Goal: Information Seeking & Learning: Check status

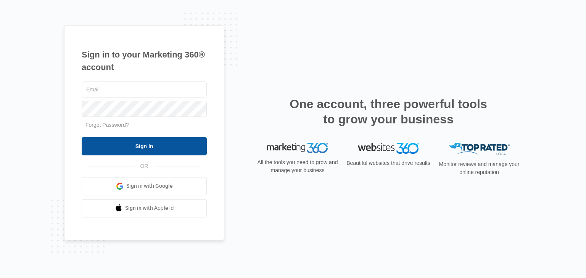
type input "[EMAIL_ADDRESS][DOMAIN_NAME]"
click at [163, 141] on input "Sign In" at bounding box center [144, 146] width 125 height 18
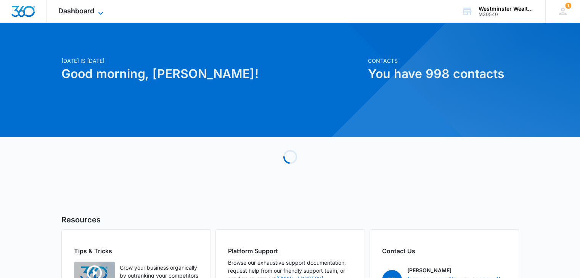
click at [83, 11] on span "Dashboard" at bounding box center [76, 11] width 36 height 8
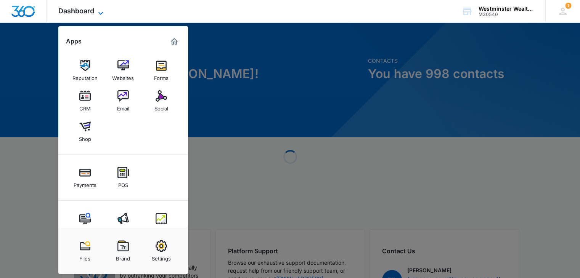
click at [89, 13] on span "Dashboard" at bounding box center [76, 11] width 36 height 8
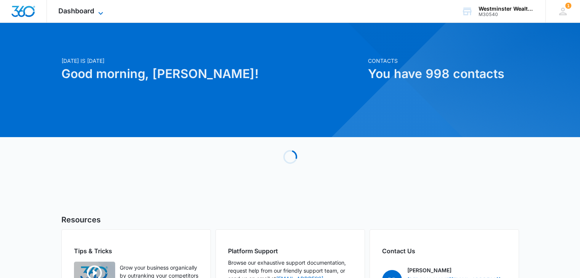
click at [70, 8] on span "Dashboard" at bounding box center [76, 11] width 36 height 8
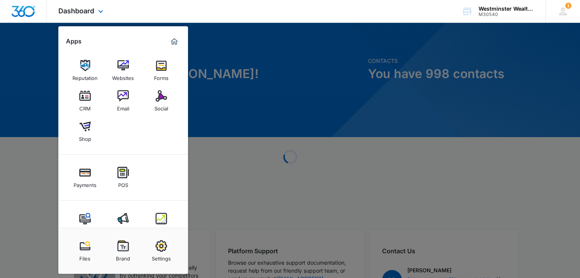
click at [77, 10] on span "Dashboard" at bounding box center [76, 11] width 36 height 8
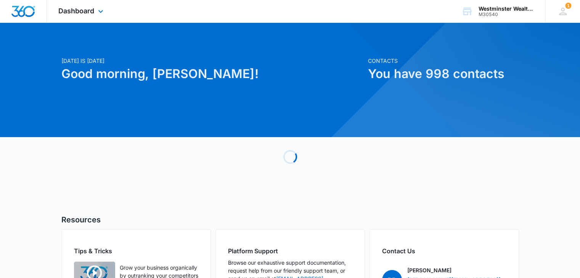
click at [34, 13] on img "Dashboard" at bounding box center [23, 11] width 24 height 11
click at [80, 12] on span "Dashboard" at bounding box center [76, 11] width 36 height 8
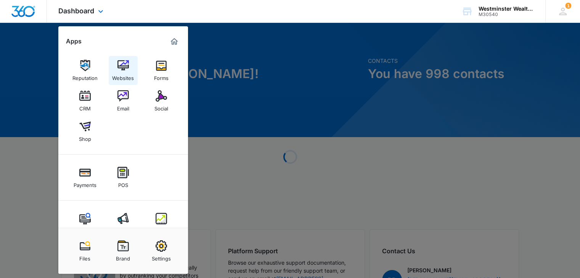
drag, startPoint x: 122, startPoint y: 70, endPoint x: 133, endPoint y: 71, distance: 10.3
click at [122, 70] on img at bounding box center [122, 65] width 11 height 11
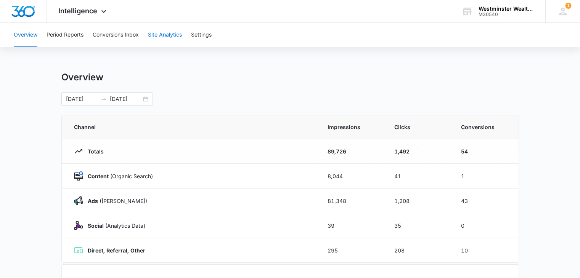
click at [169, 35] on button "Site Analytics" at bounding box center [165, 35] width 34 height 24
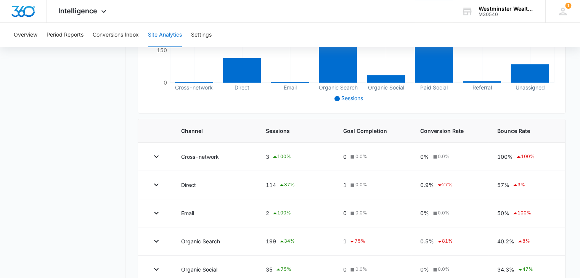
scroll to position [38, 0]
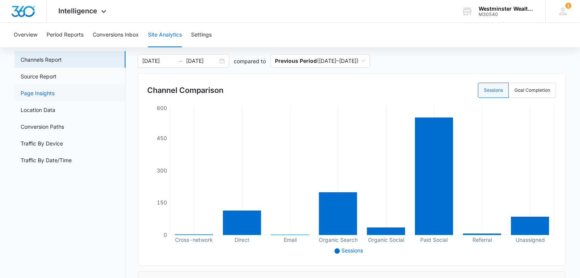
click at [44, 93] on link "Page Insights" at bounding box center [38, 93] width 34 height 8
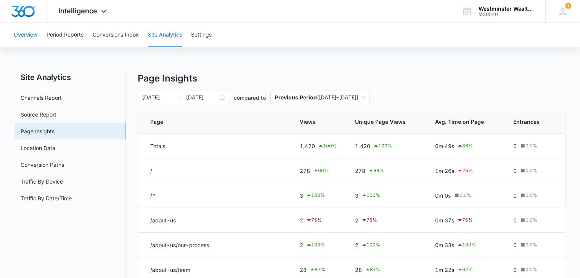
click at [19, 35] on button "Overview" at bounding box center [26, 35] width 24 height 24
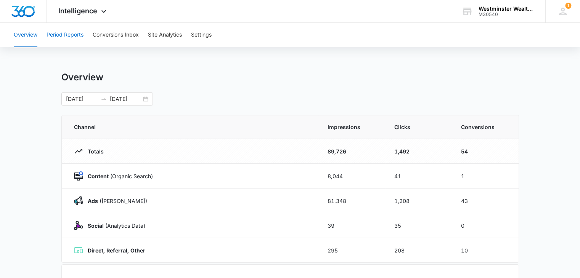
click at [70, 31] on button "Period Reports" at bounding box center [65, 35] width 37 height 24
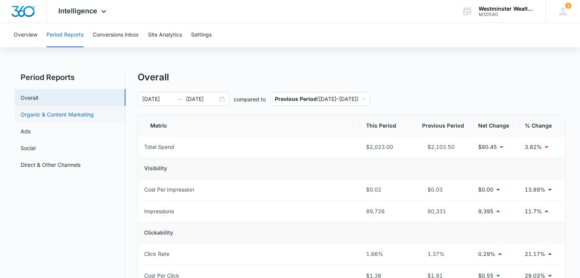
click at [56, 113] on link "Organic & Content Marketing" at bounding box center [57, 115] width 73 height 8
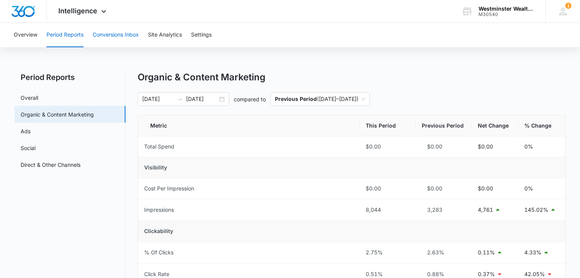
click at [130, 35] on button "Conversions Inbox" at bounding box center [116, 35] width 46 height 24
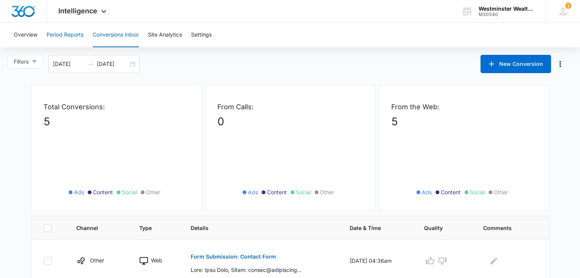
click at [59, 32] on button "Period Reports" at bounding box center [65, 35] width 37 height 24
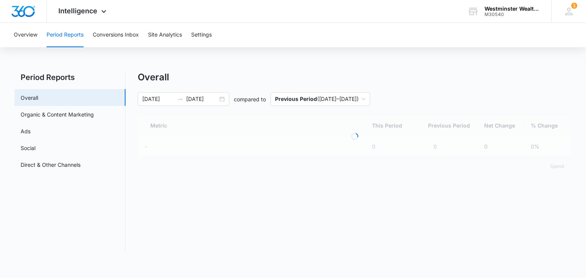
click at [30, 32] on button "Overview" at bounding box center [26, 35] width 24 height 24
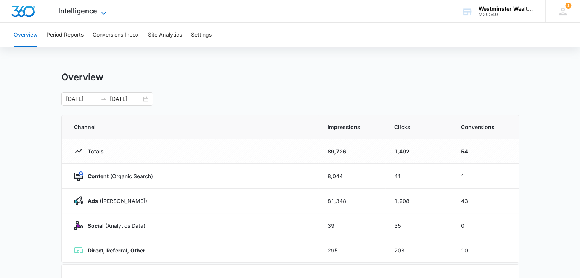
click at [83, 12] on span "Intelligence" at bounding box center [77, 11] width 39 height 8
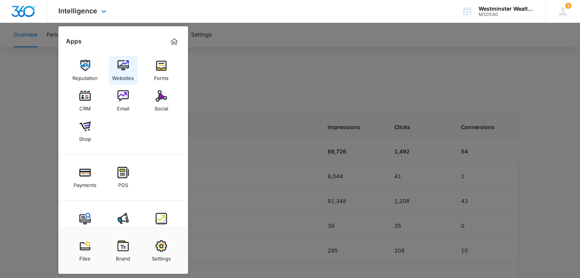
click at [126, 71] on div "Websites" at bounding box center [123, 76] width 22 height 10
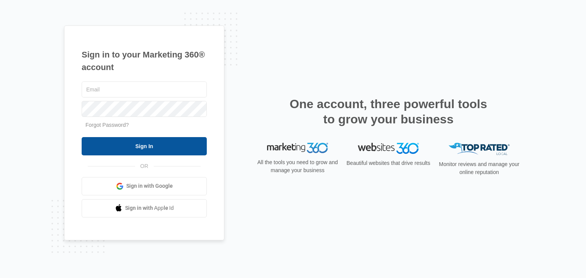
type input "[EMAIL_ADDRESS][DOMAIN_NAME]"
click at [160, 146] on input "Sign In" at bounding box center [144, 146] width 125 height 18
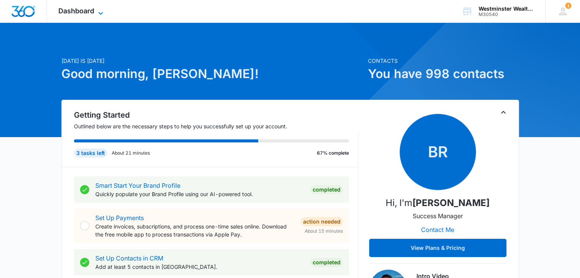
click at [88, 8] on span "Dashboard" at bounding box center [76, 11] width 36 height 8
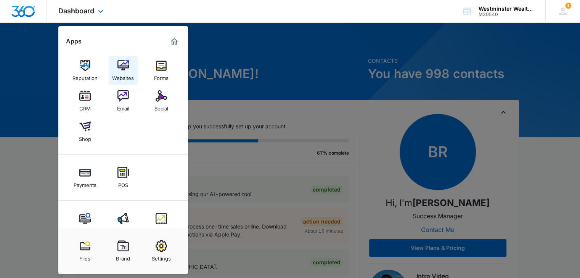
click at [127, 71] on div "Websites" at bounding box center [123, 76] width 22 height 10
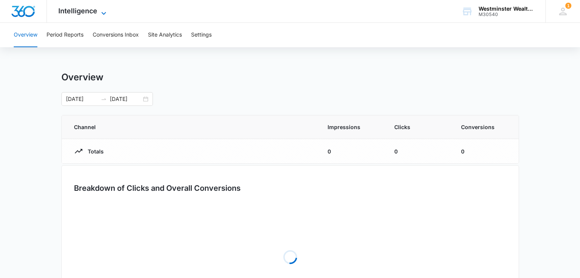
click at [72, 13] on span "Intelligence" at bounding box center [77, 11] width 39 height 8
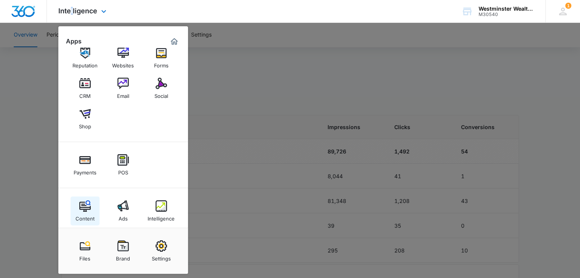
scroll to position [19, 0]
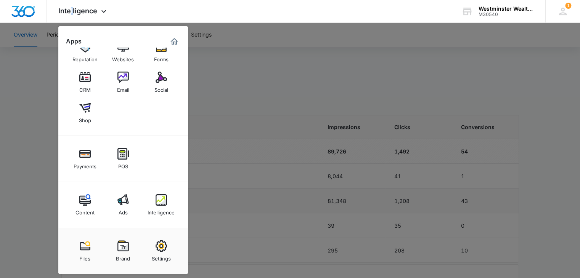
click at [92, 199] on link "Content" at bounding box center [85, 205] width 29 height 29
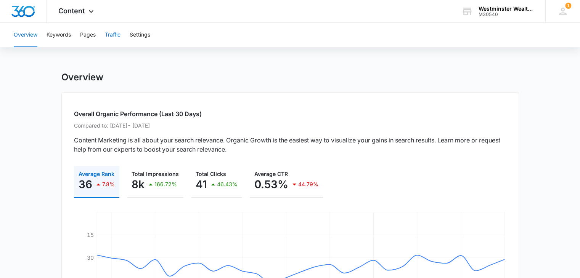
click at [111, 37] on button "Traffic" at bounding box center [113, 35] width 16 height 24
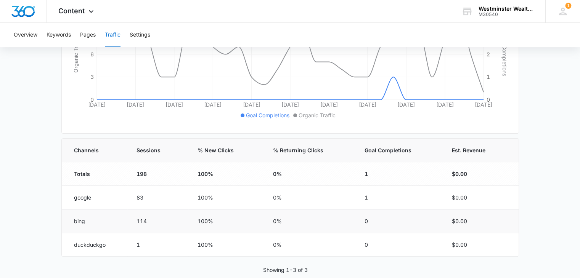
scroll to position [185, 0]
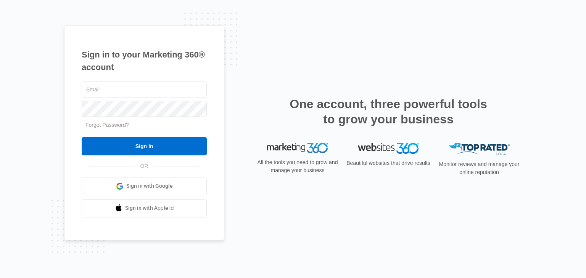
type input "[EMAIL_ADDRESS][DOMAIN_NAME]"
click at [173, 147] on input "Sign In" at bounding box center [144, 146] width 125 height 18
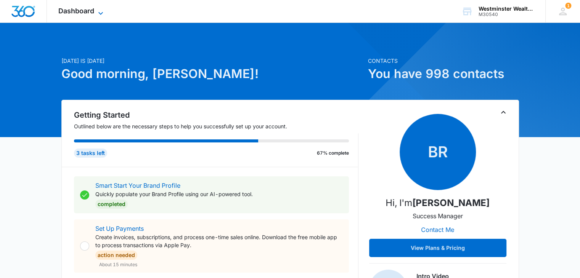
click at [68, 7] on span "Dashboard" at bounding box center [76, 11] width 36 height 8
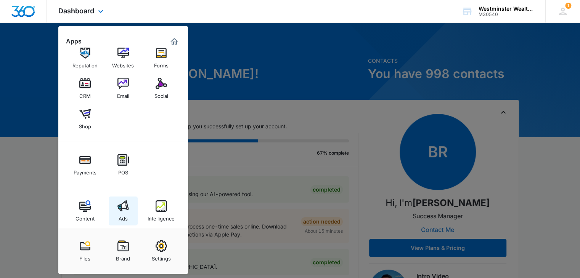
scroll to position [19, 0]
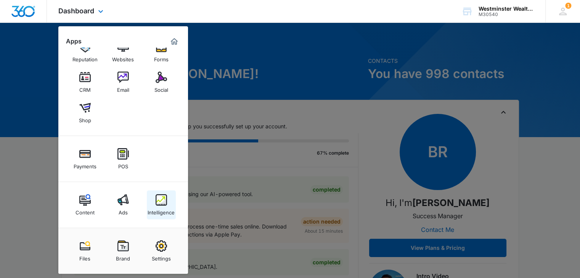
click at [164, 202] on img at bounding box center [161, 199] width 11 height 11
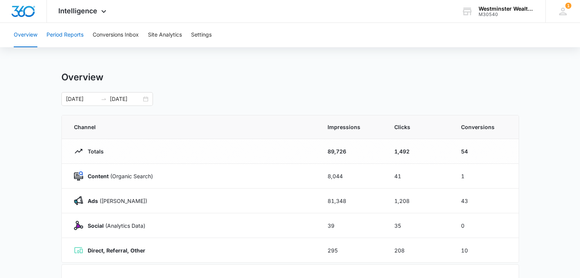
click at [69, 37] on button "Period Reports" at bounding box center [65, 35] width 37 height 24
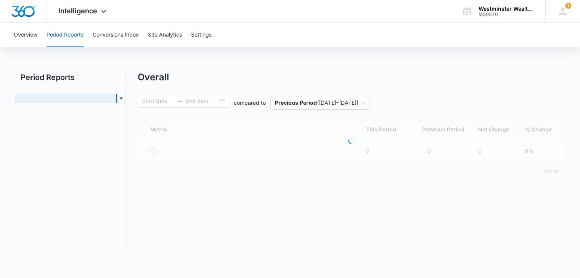
type input "[DATE]"
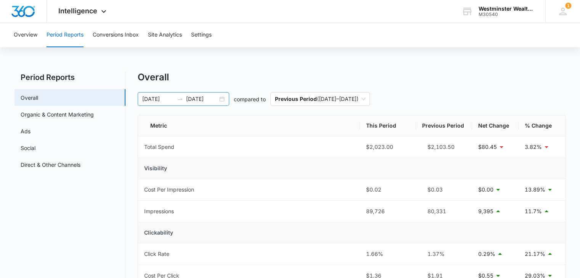
click at [224, 100] on div "[DATE] [DATE]" at bounding box center [184, 99] width 92 height 14
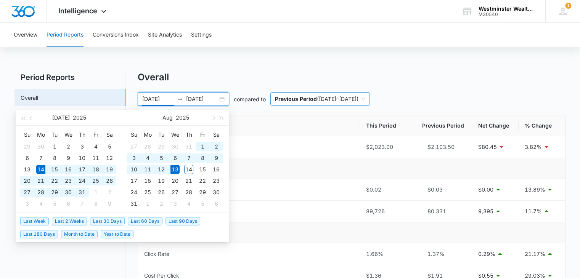
click at [317, 97] on span "Previous Period ( [DATE] – [DATE] )" at bounding box center [320, 99] width 90 height 13
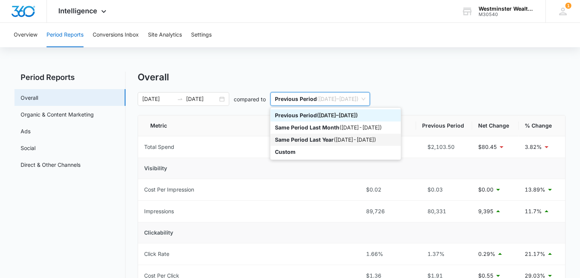
click at [302, 137] on p "Same Period Last Year" at bounding box center [304, 140] width 59 height 6
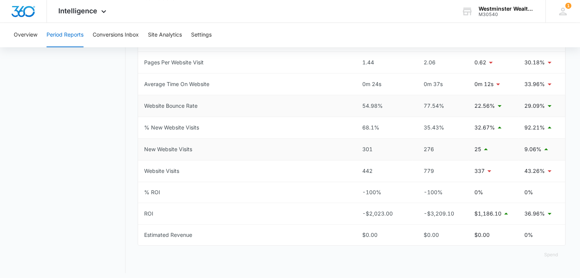
scroll to position [388, 0]
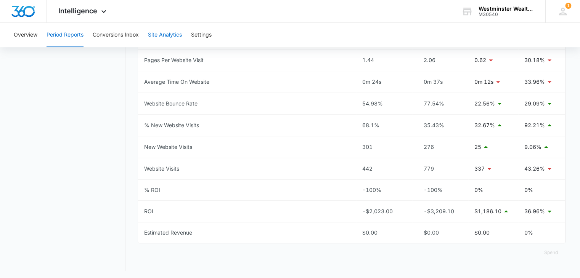
click at [166, 38] on button "Site Analytics" at bounding box center [165, 35] width 34 height 24
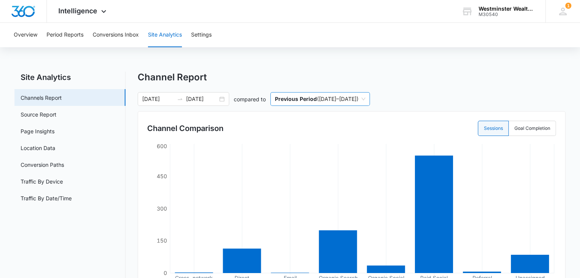
click at [314, 104] on span "Previous Period ( [DATE] – [DATE] )" at bounding box center [320, 99] width 90 height 13
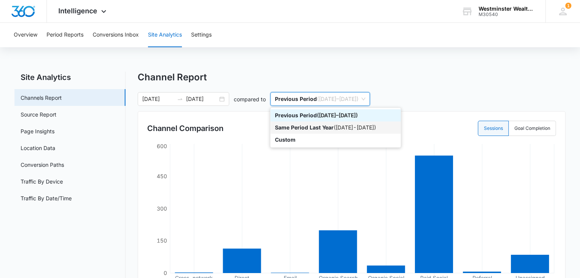
click at [333, 127] on p "Same Period Last Year" at bounding box center [304, 127] width 59 height 6
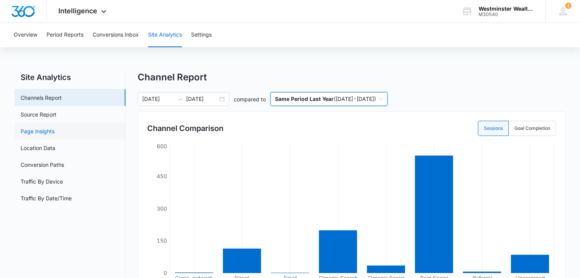
click at [40, 130] on link "Page Insights" at bounding box center [38, 131] width 34 height 8
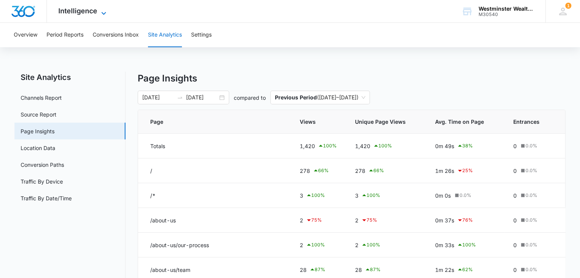
click at [72, 8] on span "Intelligence" at bounding box center [77, 11] width 39 height 8
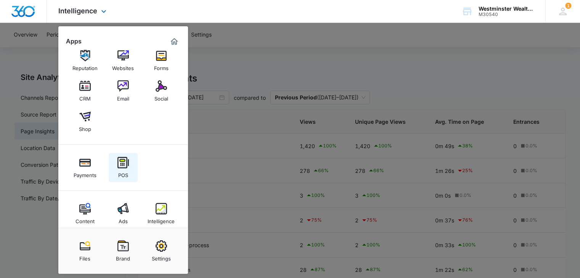
scroll to position [19, 0]
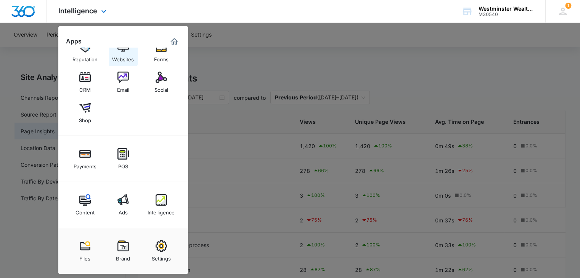
click at [126, 60] on div "Websites" at bounding box center [123, 58] width 22 height 10
